Goal: Task Accomplishment & Management: Use online tool/utility

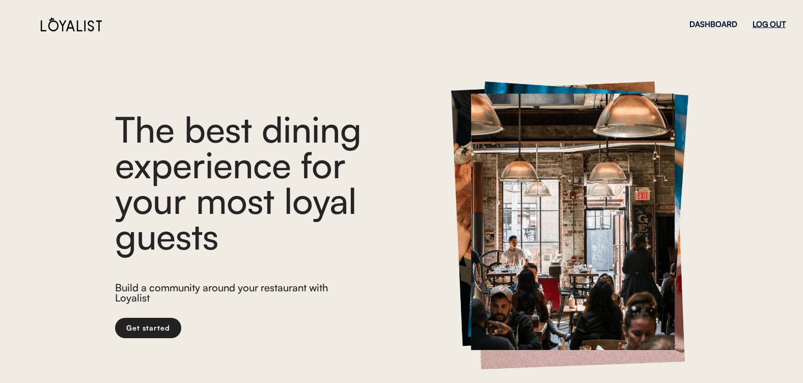
click at [769, 25] on div "LOG OUT" at bounding box center [769, 24] width 33 height 8
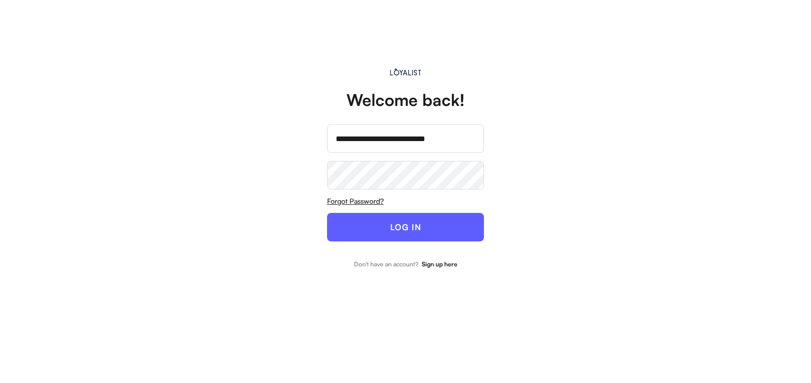
click at [368, 233] on button "LOG IN" at bounding box center [405, 227] width 157 height 29
click at [417, 225] on button "LOG IN" at bounding box center [405, 227] width 157 height 29
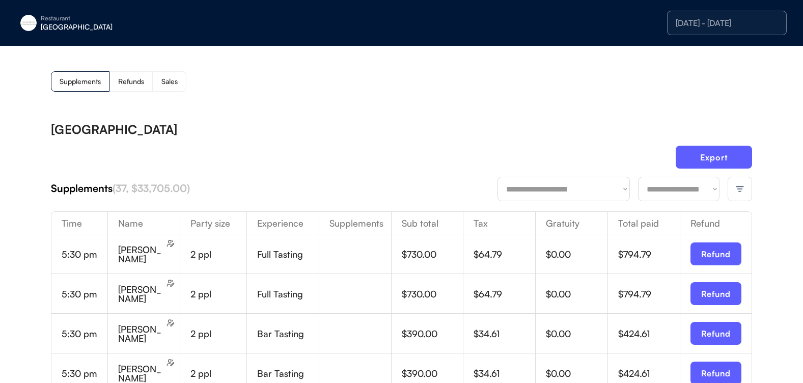
click at [395, 147] on div "Export" at bounding box center [401, 161] width 701 height 31
drag, startPoint x: 400, startPoint y: 167, endPoint x: 405, endPoint y: 159, distance: 9.5
click at [405, 159] on div "Export" at bounding box center [401, 161] width 701 height 31
click at [741, 189] on img at bounding box center [740, 188] width 9 height 9
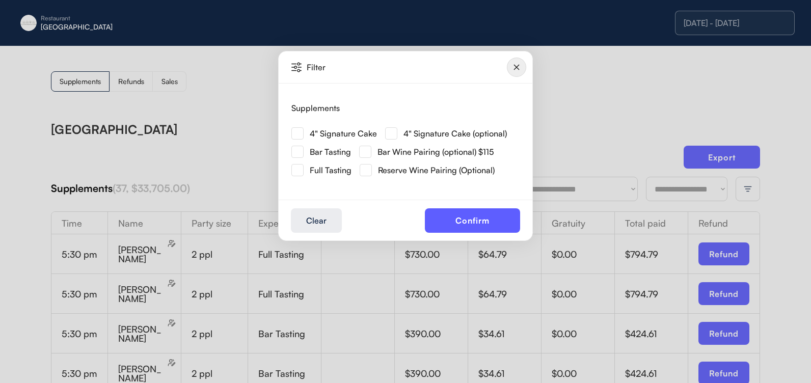
click at [302, 139] on img at bounding box center [297, 133] width 12 height 12
click at [495, 224] on button "Confirm" at bounding box center [472, 220] width 95 height 24
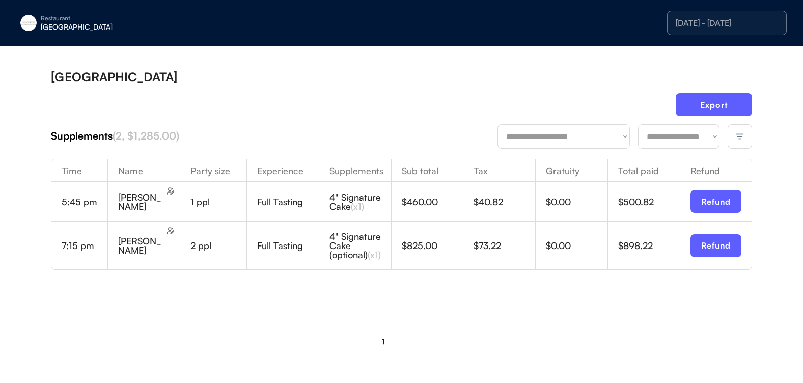
scroll to position [60, 0]
click at [748, 136] on div at bounding box center [740, 136] width 24 height 24
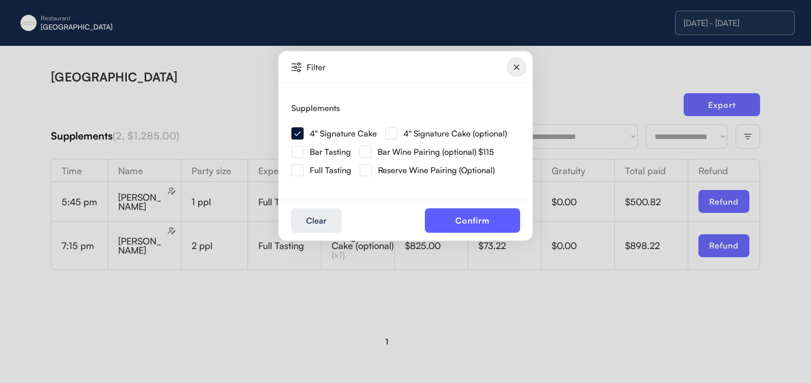
click at [395, 133] on img at bounding box center [391, 133] width 12 height 12
click at [455, 218] on button "Confirm" at bounding box center [472, 220] width 95 height 24
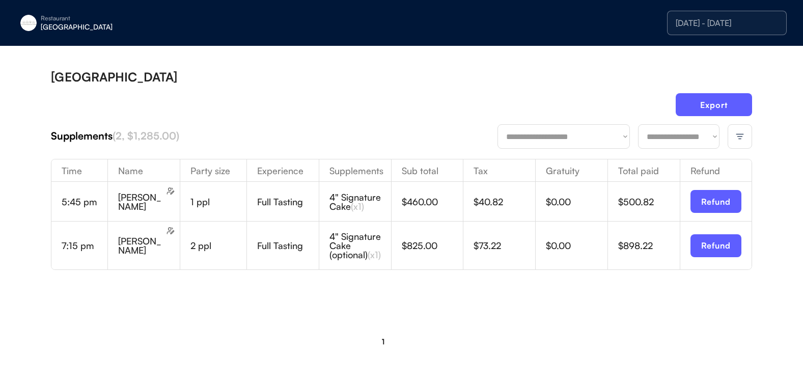
scroll to position [20, 0]
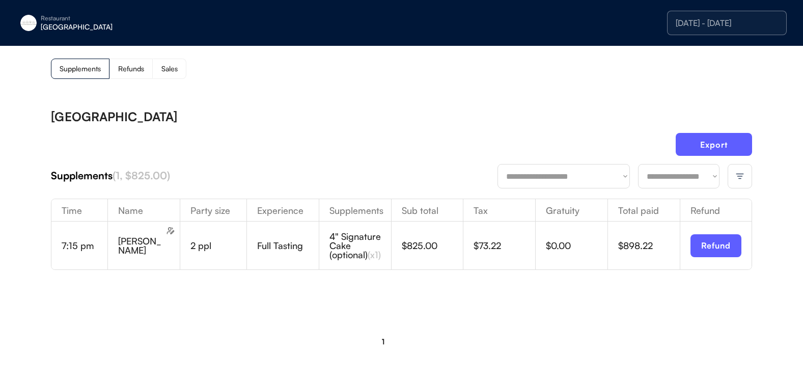
click at [742, 173] on img at bounding box center [740, 176] width 9 height 9
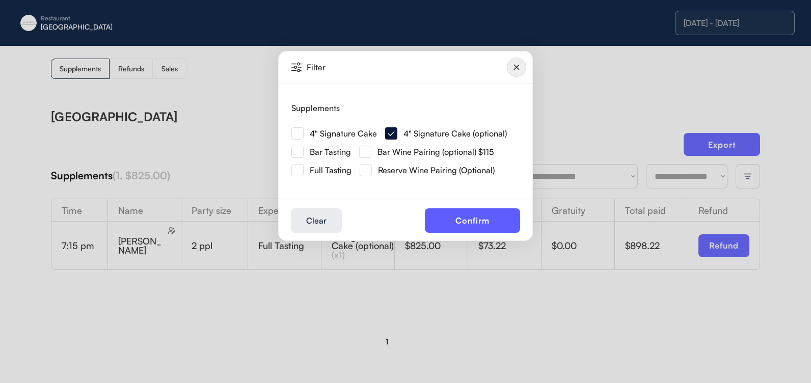
click at [297, 132] on img at bounding box center [297, 133] width 12 height 12
click at [471, 219] on button "Confirm" at bounding box center [472, 220] width 95 height 24
